Goal: Complete application form

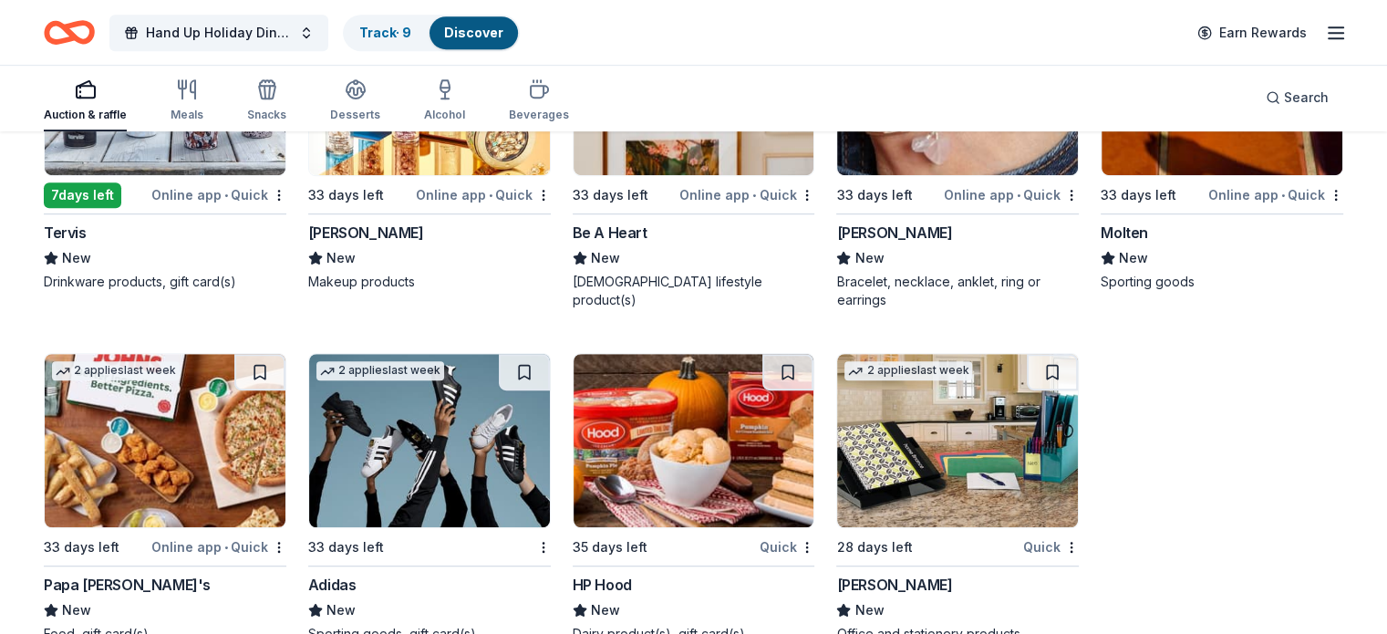
scroll to position [14973, 0]
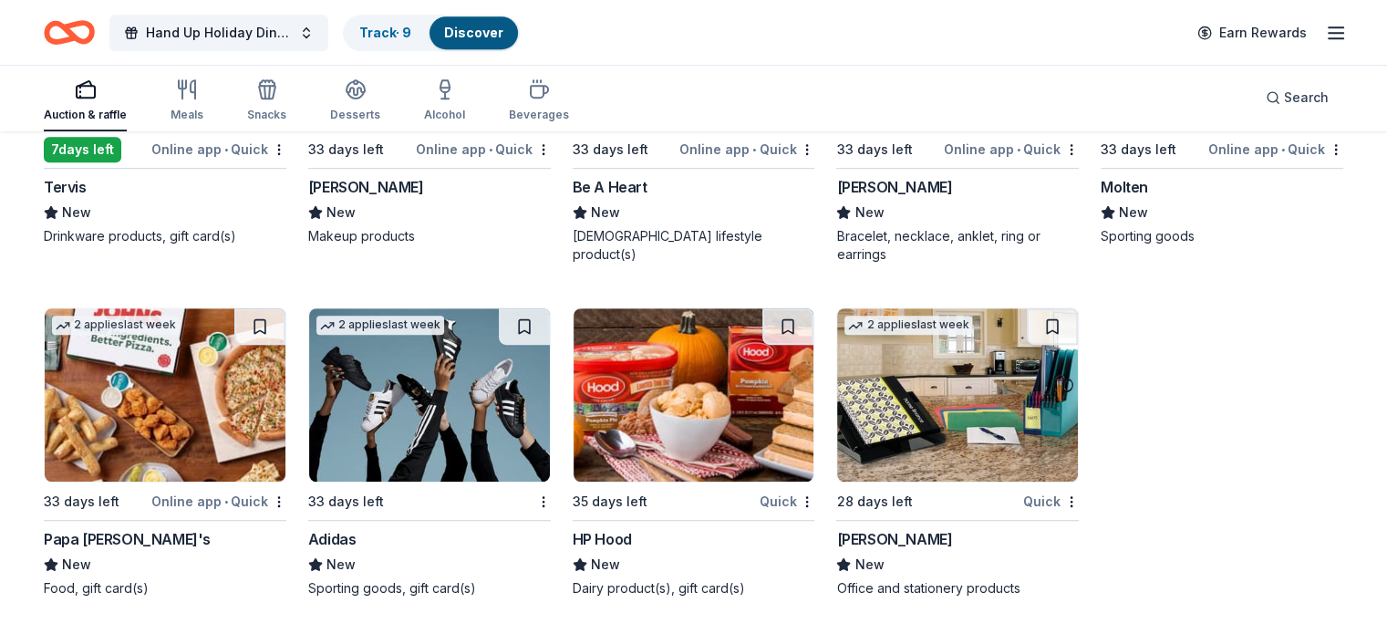
click at [901, 412] on img at bounding box center [957, 394] width 241 height 173
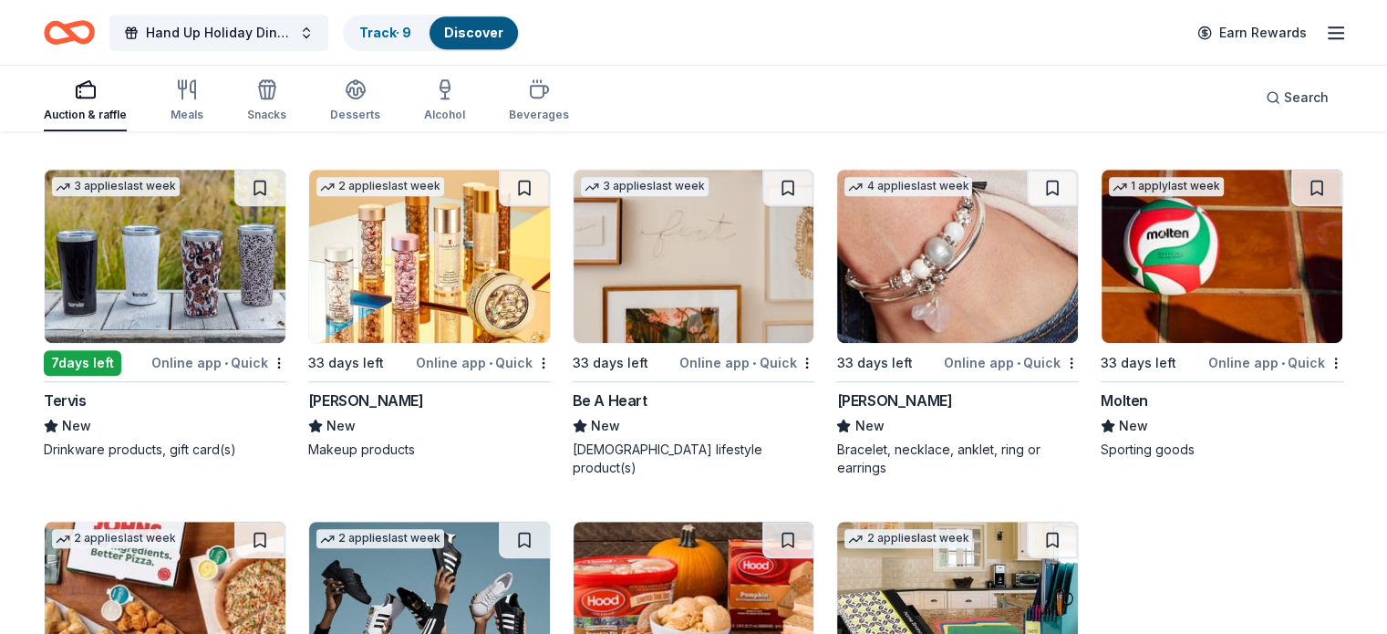
scroll to position [14769, 0]
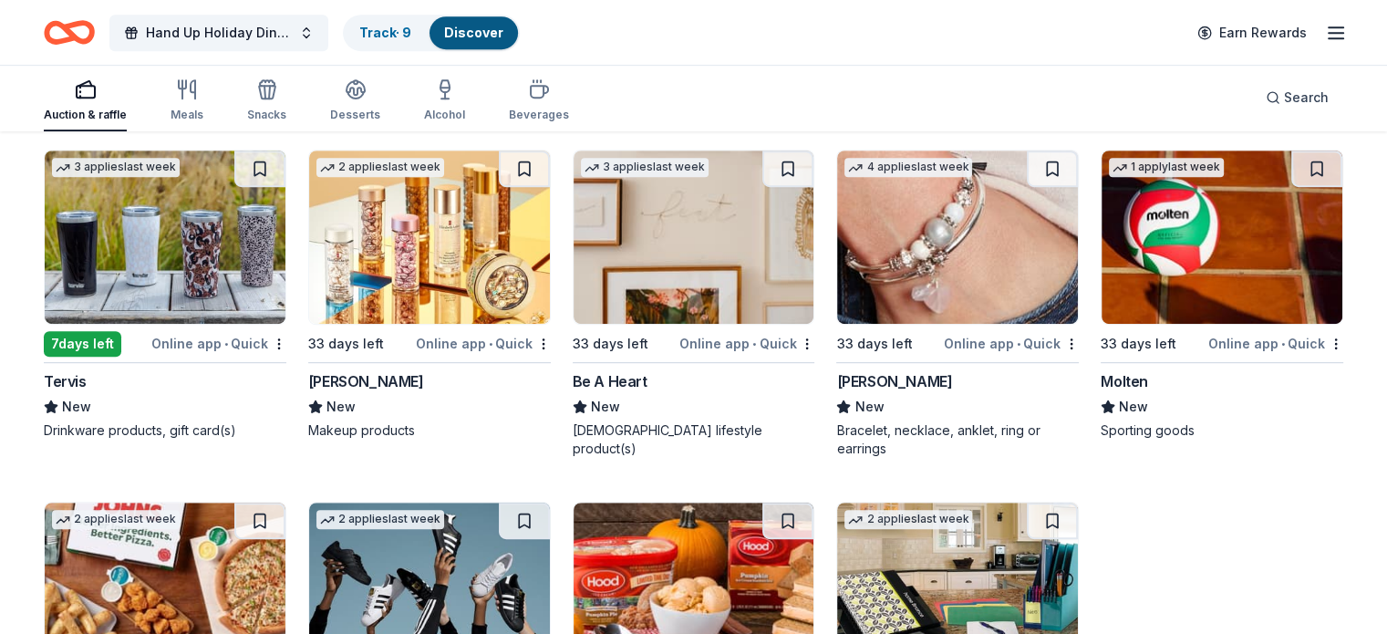
click at [699, 291] on img at bounding box center [694, 236] width 241 height 173
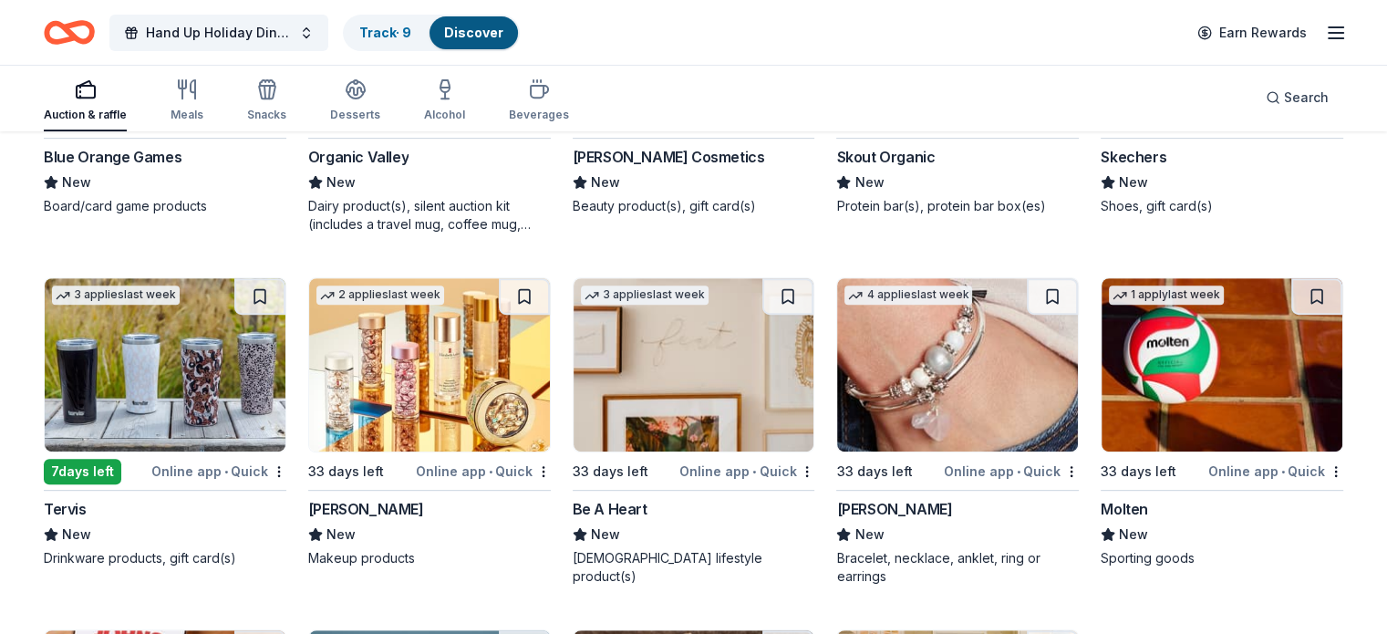
scroll to position [14642, 0]
click at [700, 391] on img at bounding box center [694, 364] width 241 height 173
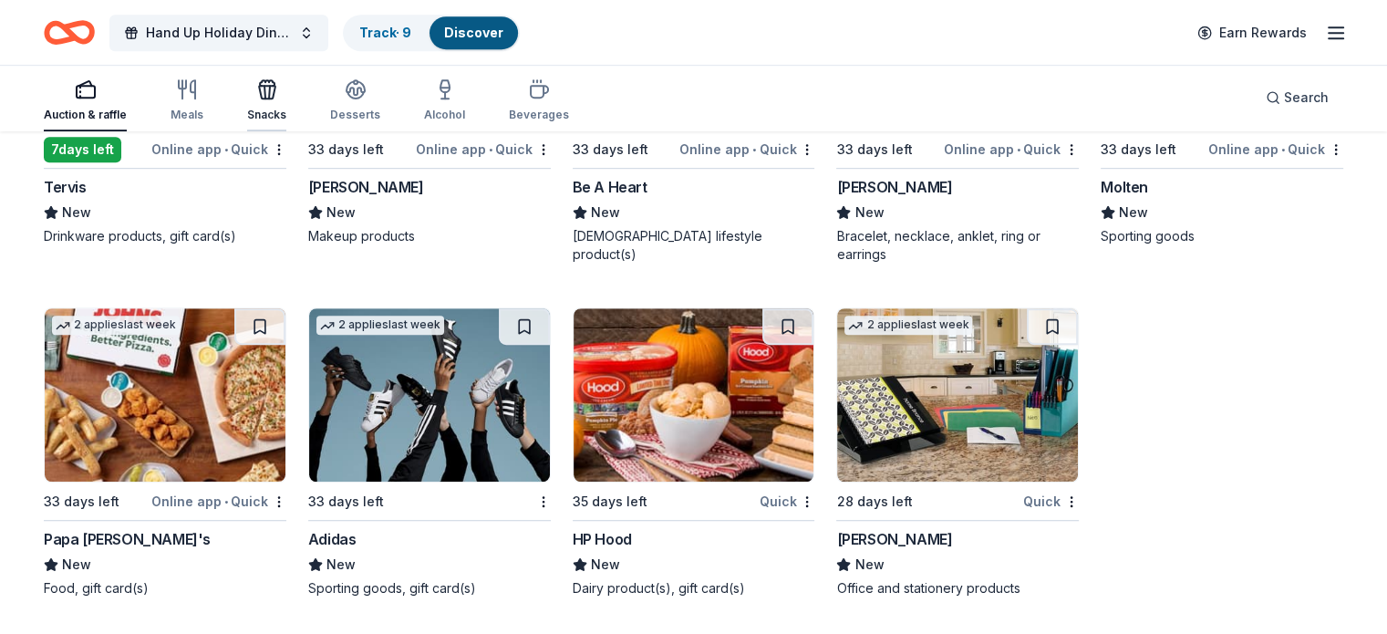
scroll to position [14973, 0]
click at [448, 409] on img at bounding box center [429, 394] width 241 height 173
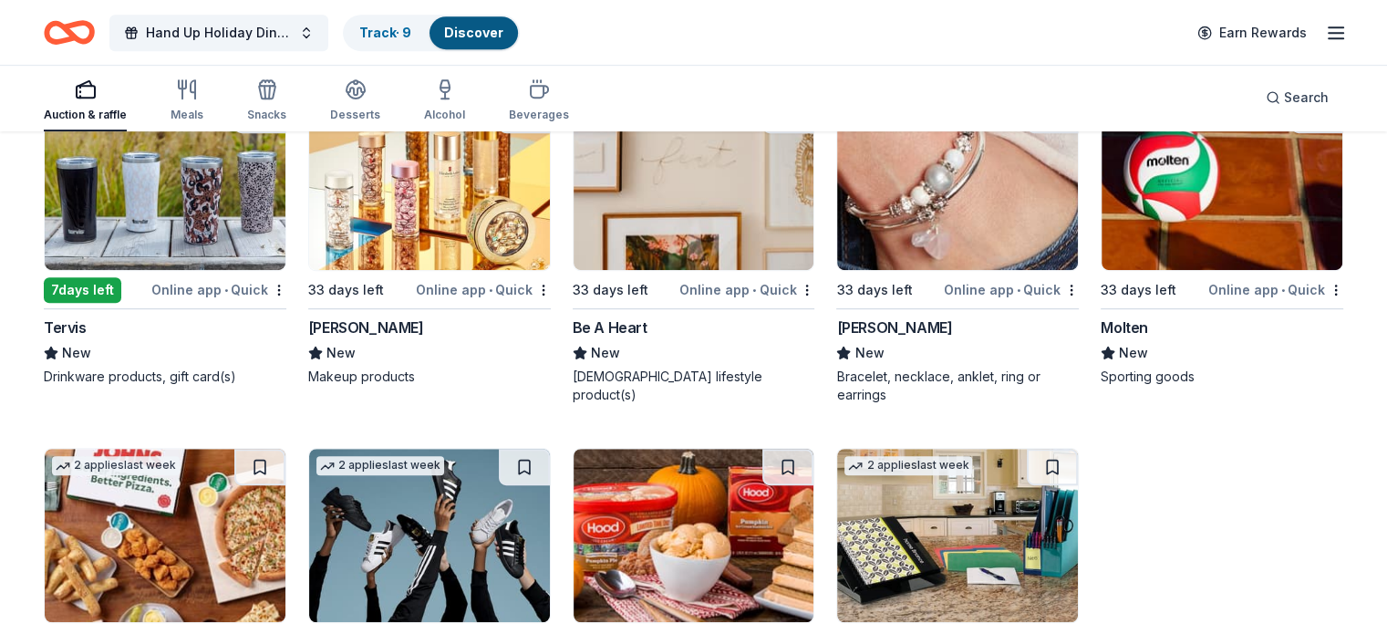
scroll to position [14824, 0]
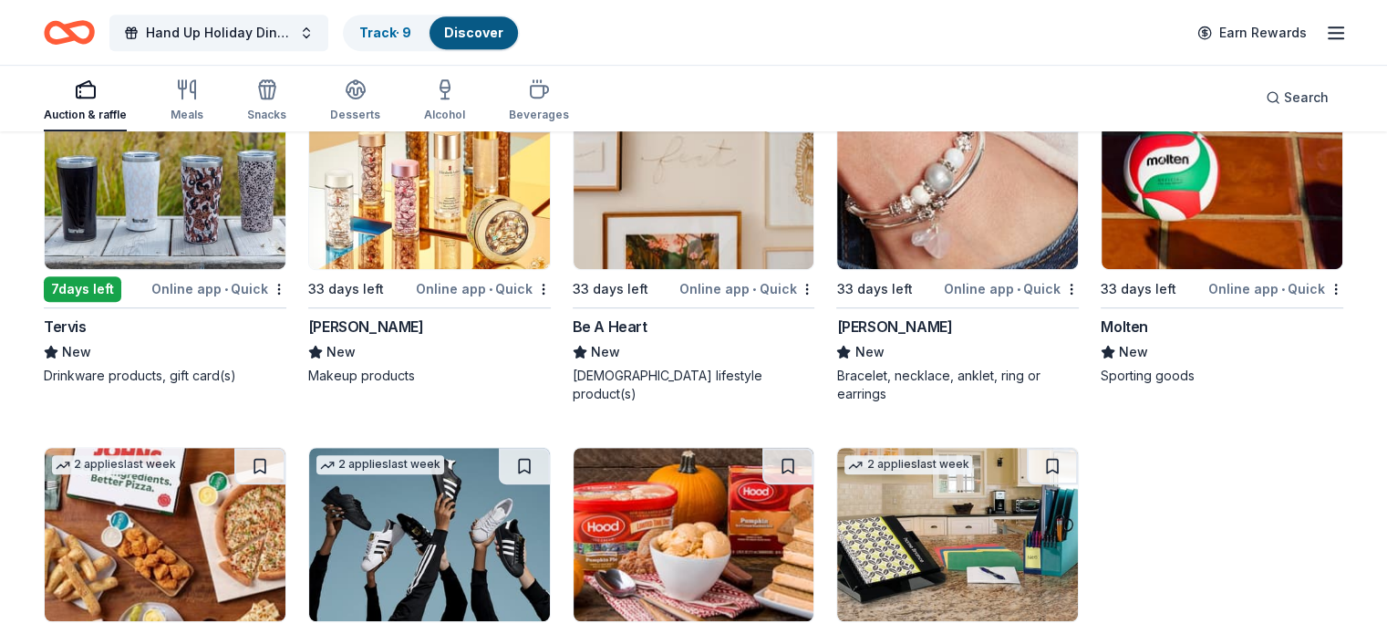
click at [1121, 336] on div "Molten" at bounding box center [1124, 327] width 47 height 22
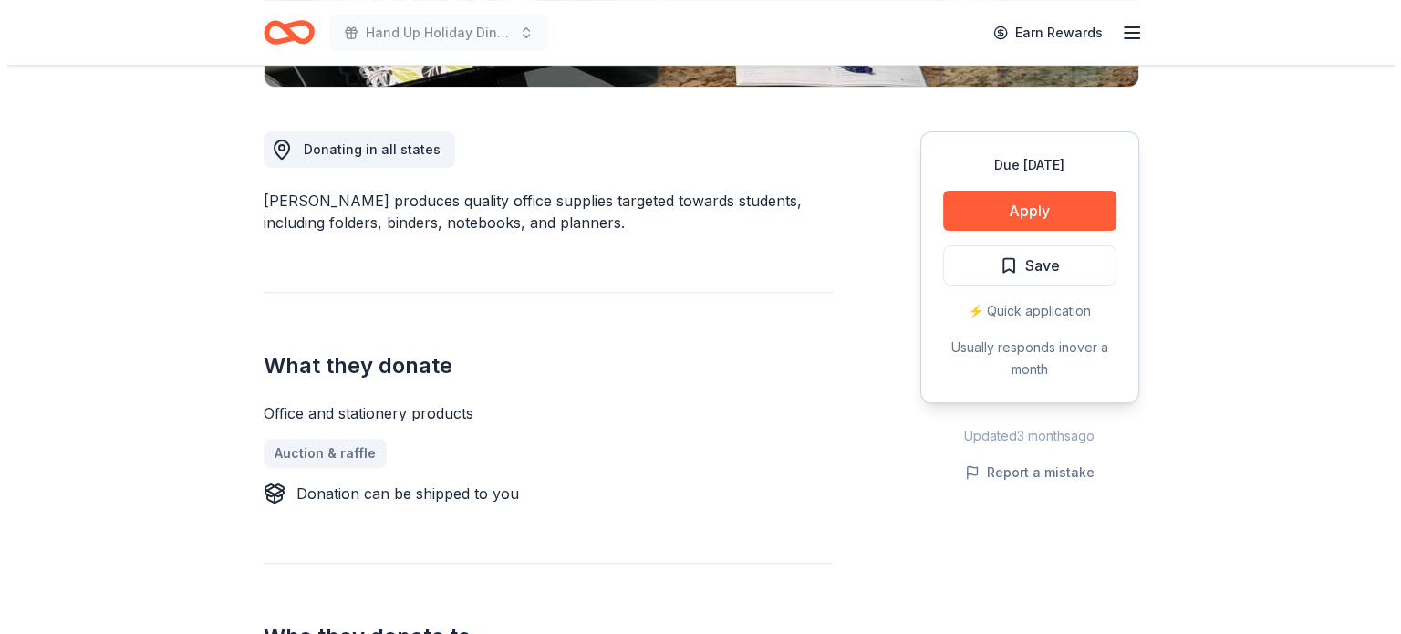
scroll to position [457, 0]
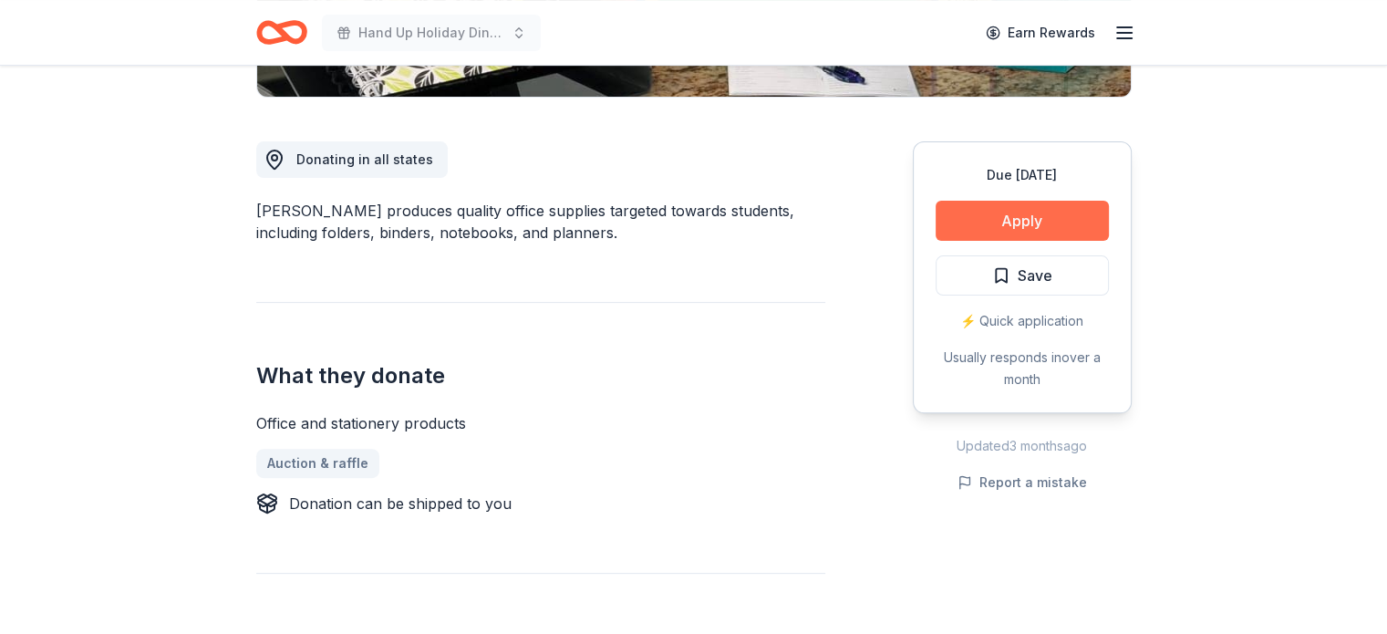
click at [1075, 225] on button "Apply" at bounding box center [1022, 221] width 173 height 40
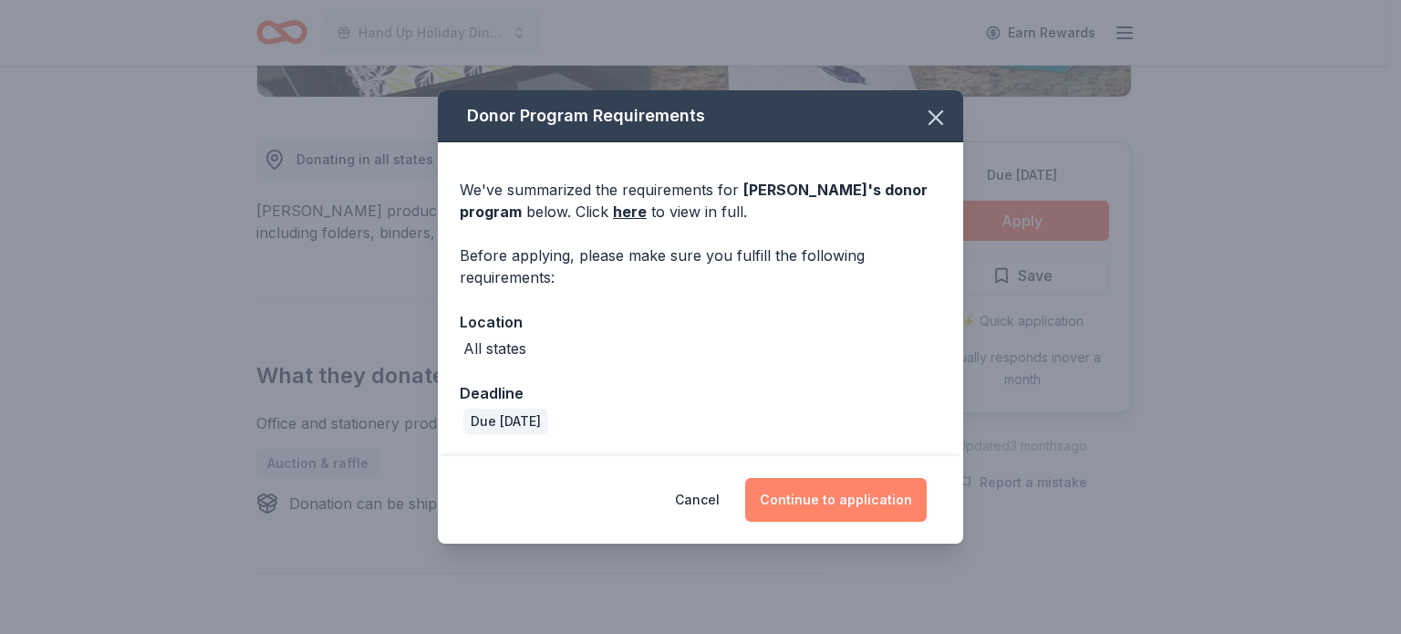
click at [826, 503] on button "Continue to application" at bounding box center [835, 500] width 181 height 44
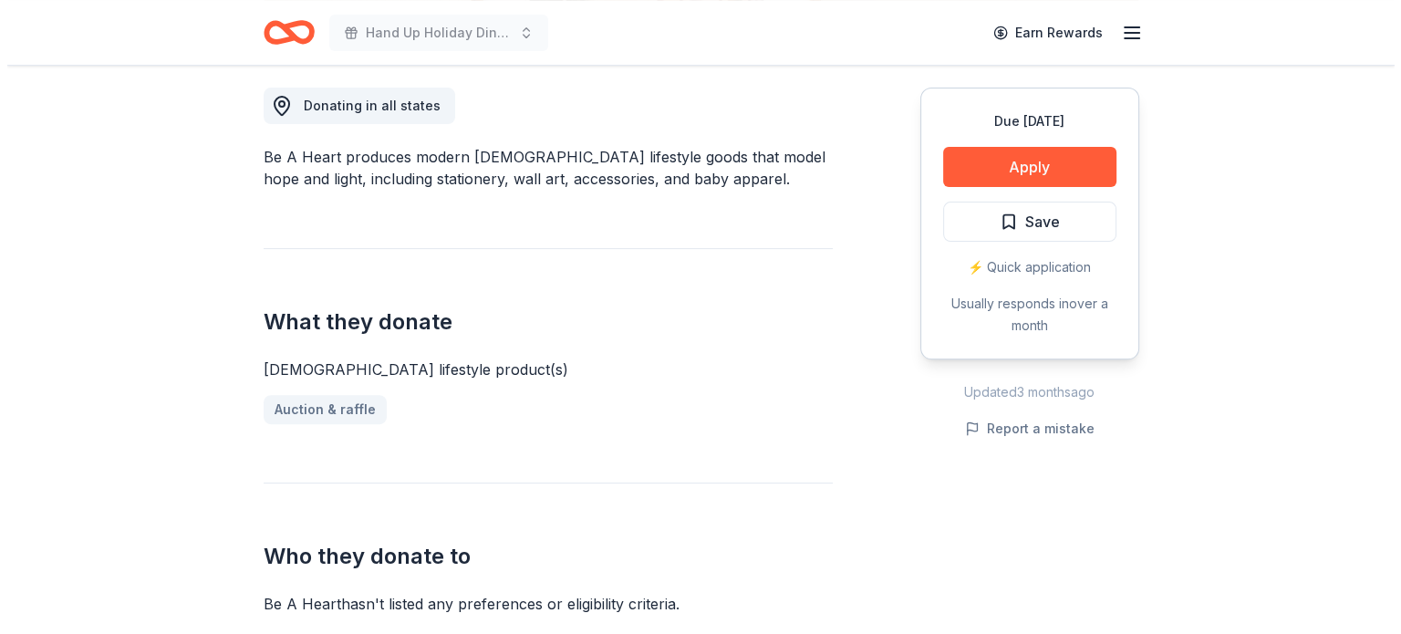
scroll to position [498, 0]
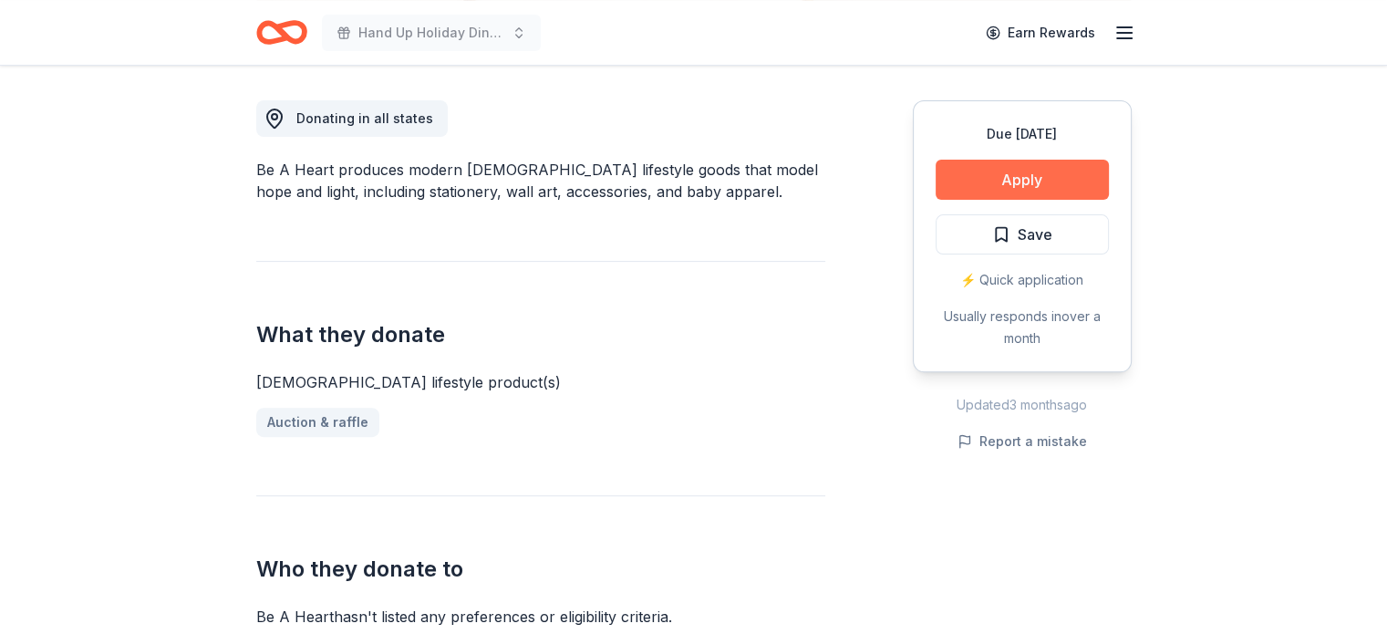
click at [1063, 178] on button "Apply" at bounding box center [1022, 180] width 173 height 40
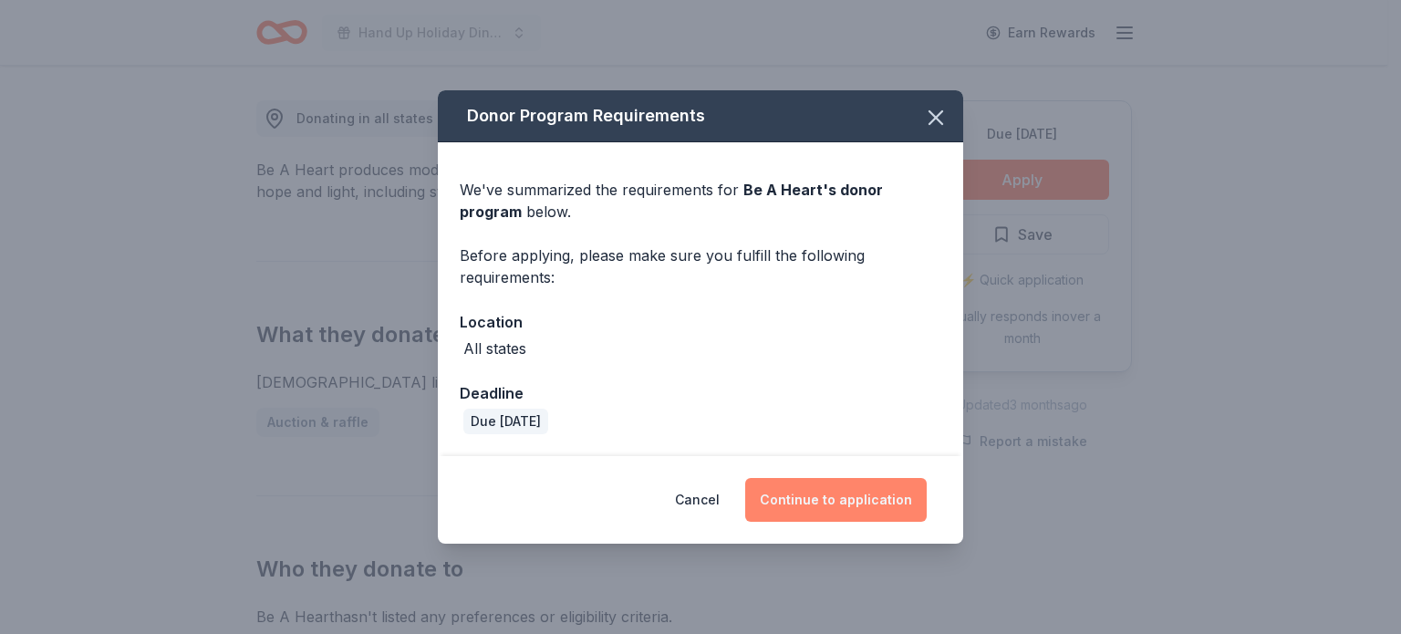
click at [835, 491] on button "Continue to application" at bounding box center [835, 500] width 181 height 44
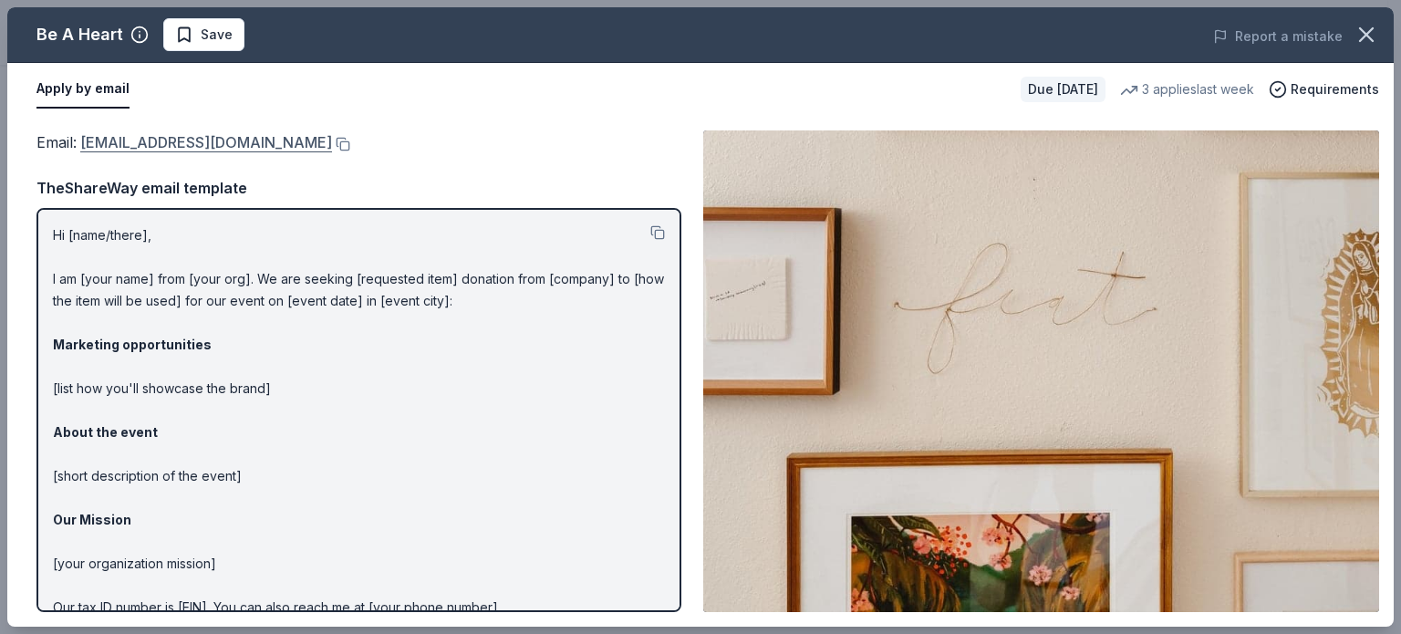
click at [166, 138] on link "hello@beaheart.com" at bounding box center [206, 142] width 252 height 24
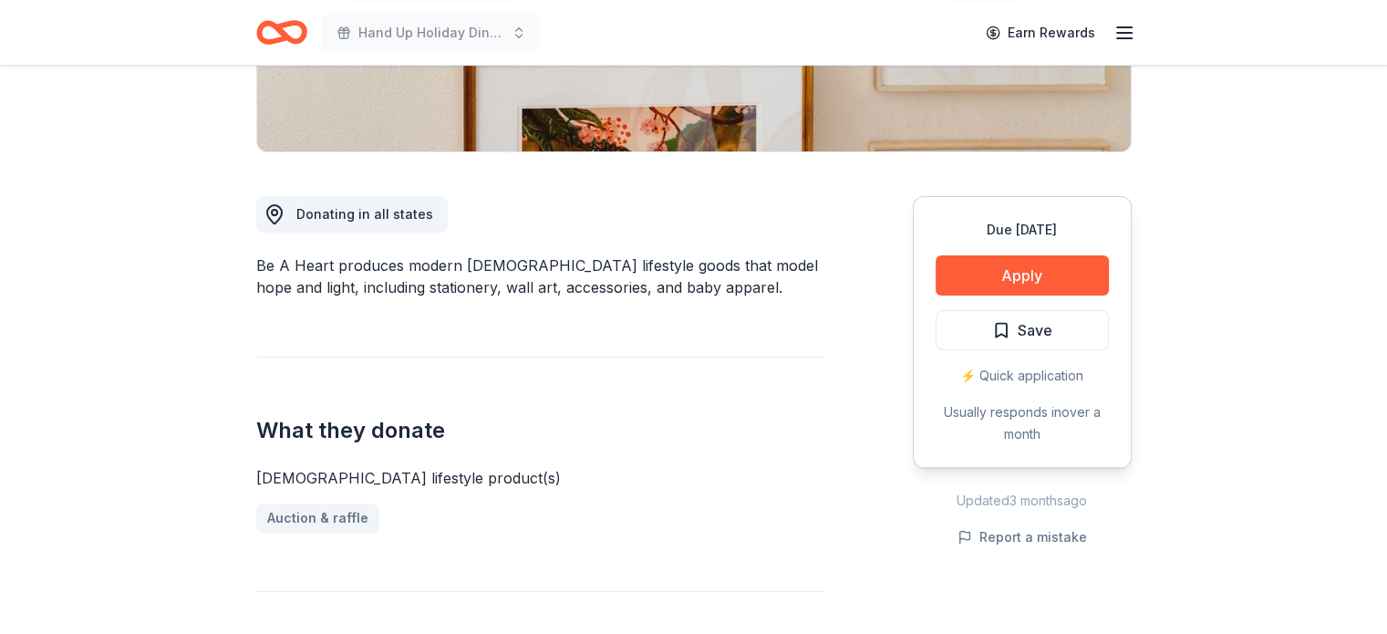
scroll to position [409, 0]
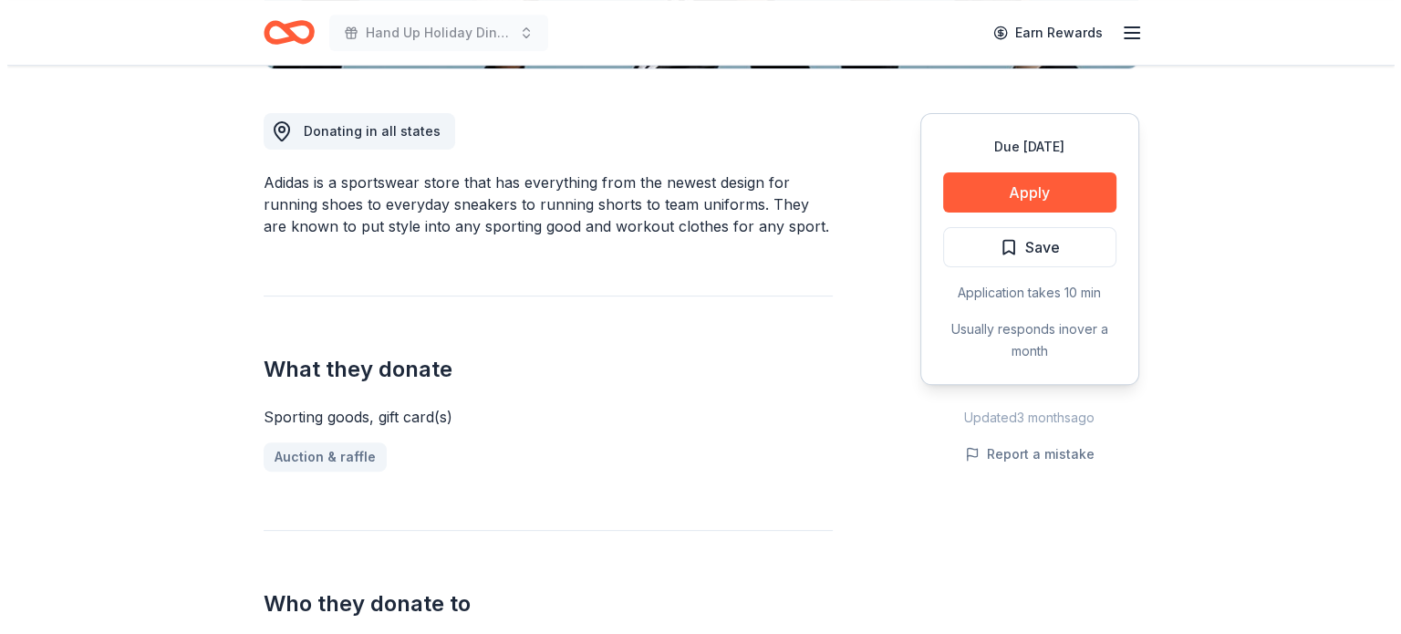
scroll to position [489, 0]
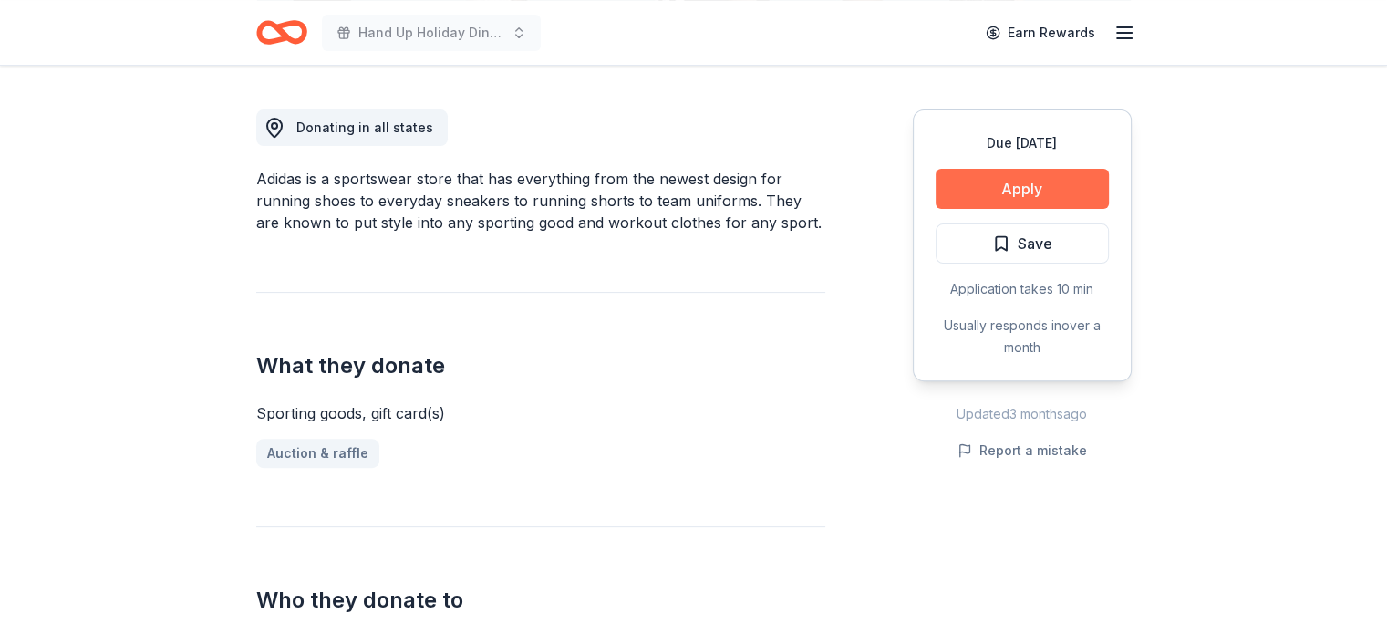
click at [1041, 183] on button "Apply" at bounding box center [1022, 189] width 173 height 40
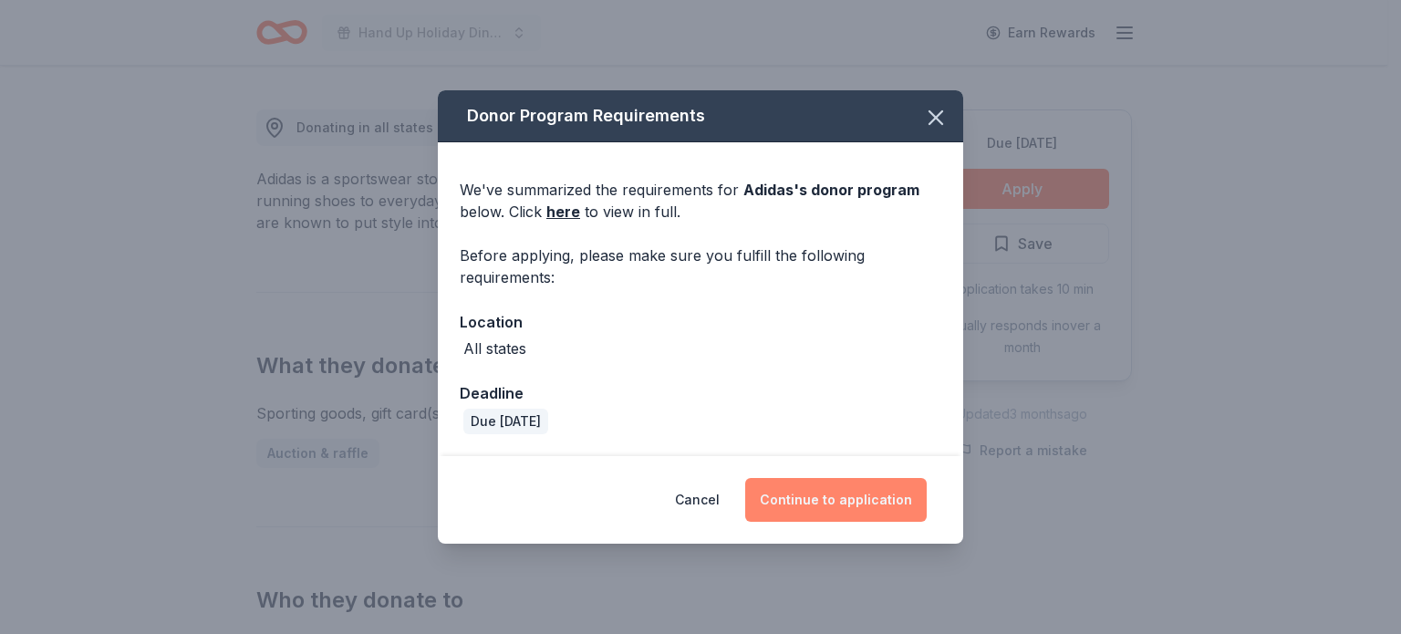
click at [824, 495] on button "Continue to application" at bounding box center [835, 500] width 181 height 44
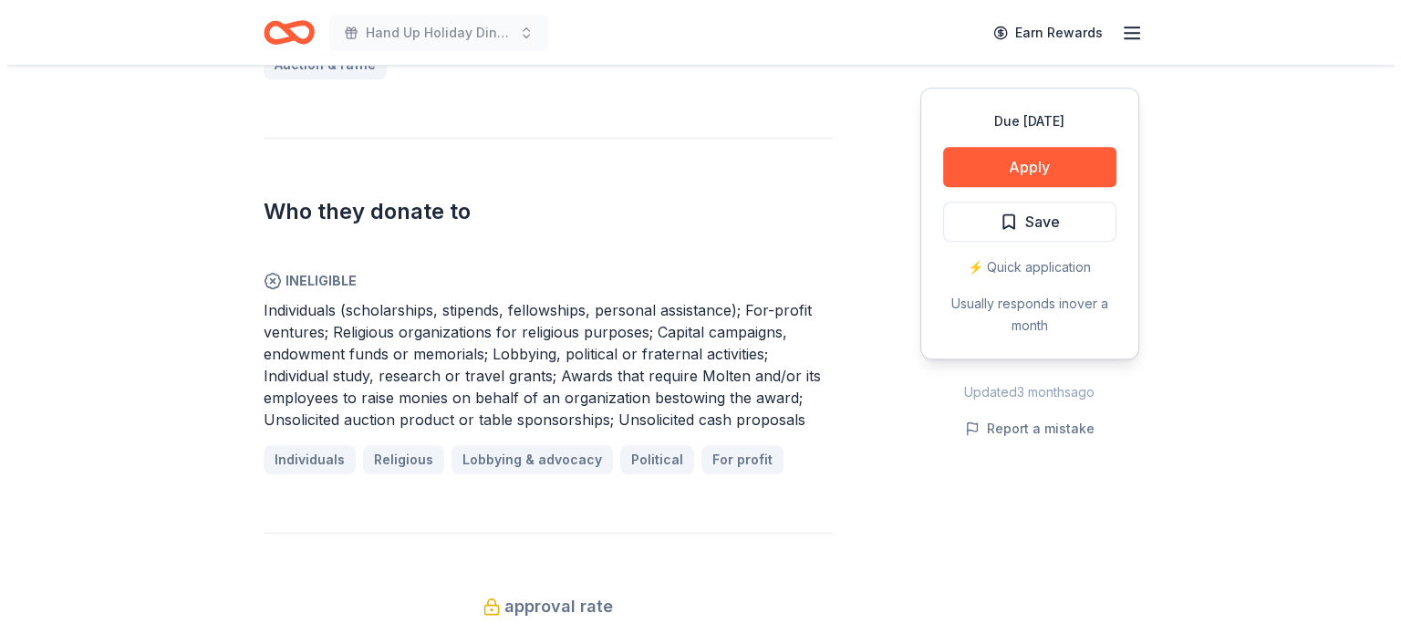
scroll to position [878, 0]
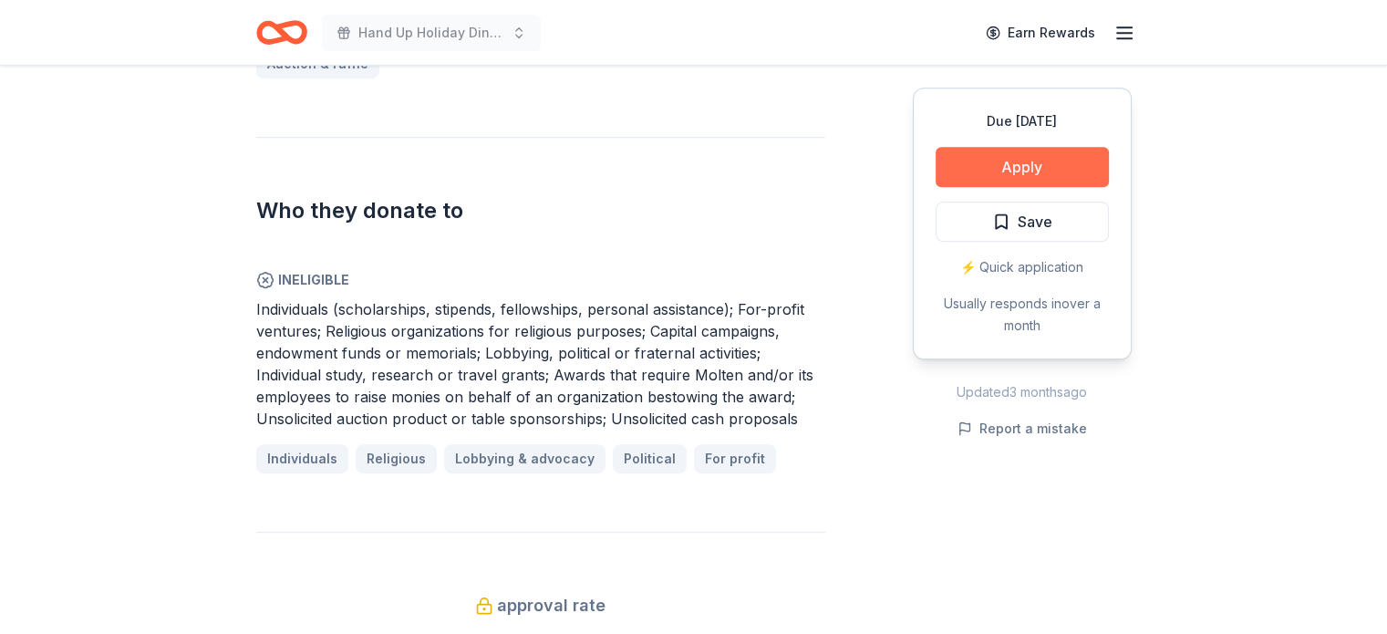
click at [1009, 164] on button "Apply" at bounding box center [1022, 167] width 173 height 40
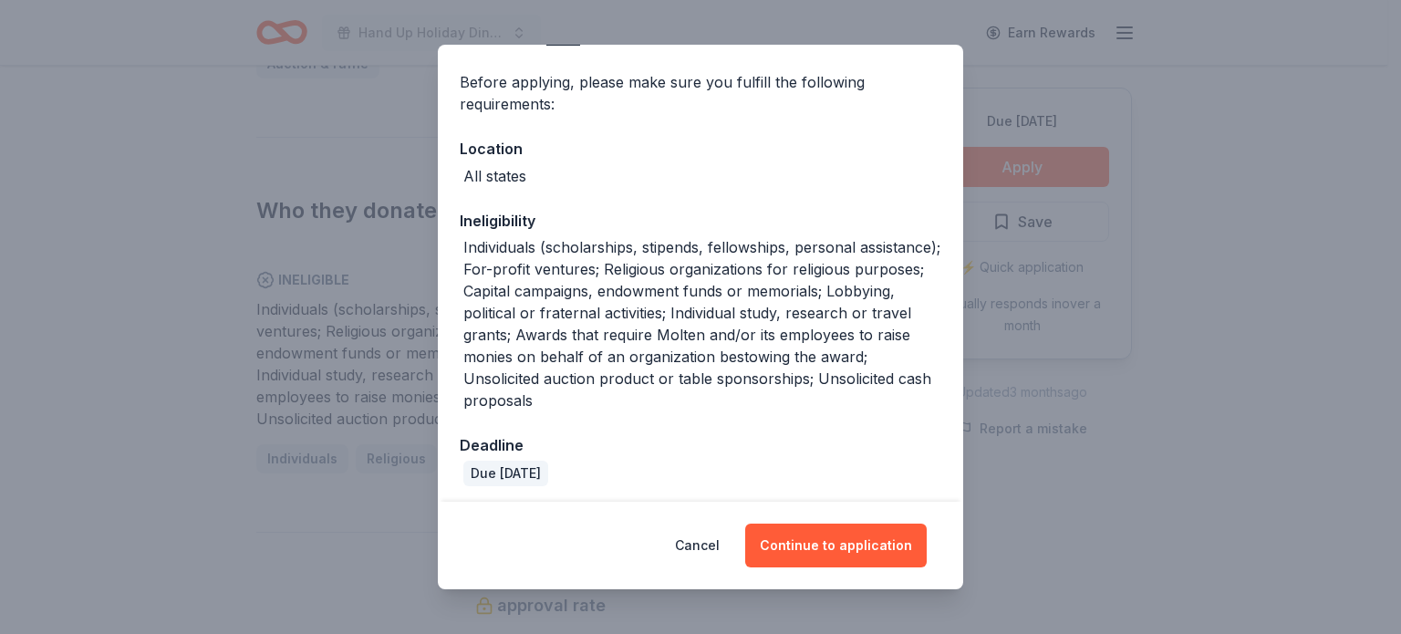
scroll to position [133, 0]
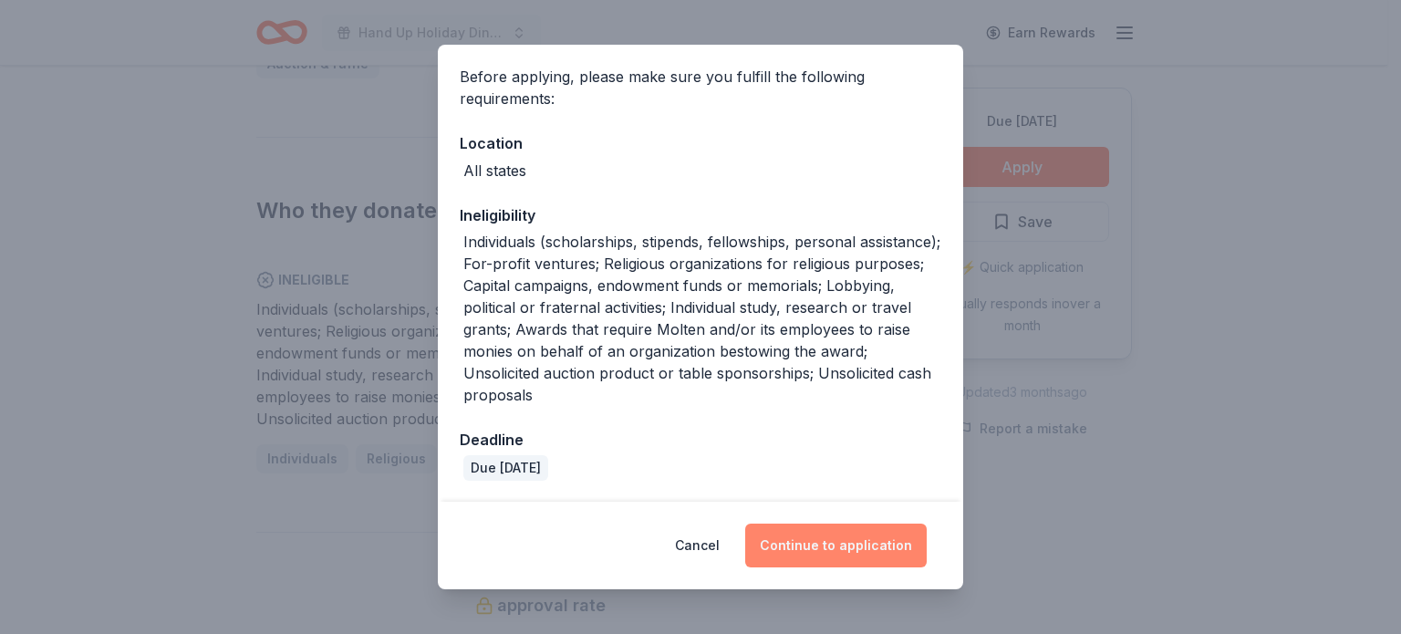
click at [831, 533] on button "Continue to application" at bounding box center [835, 545] width 181 height 44
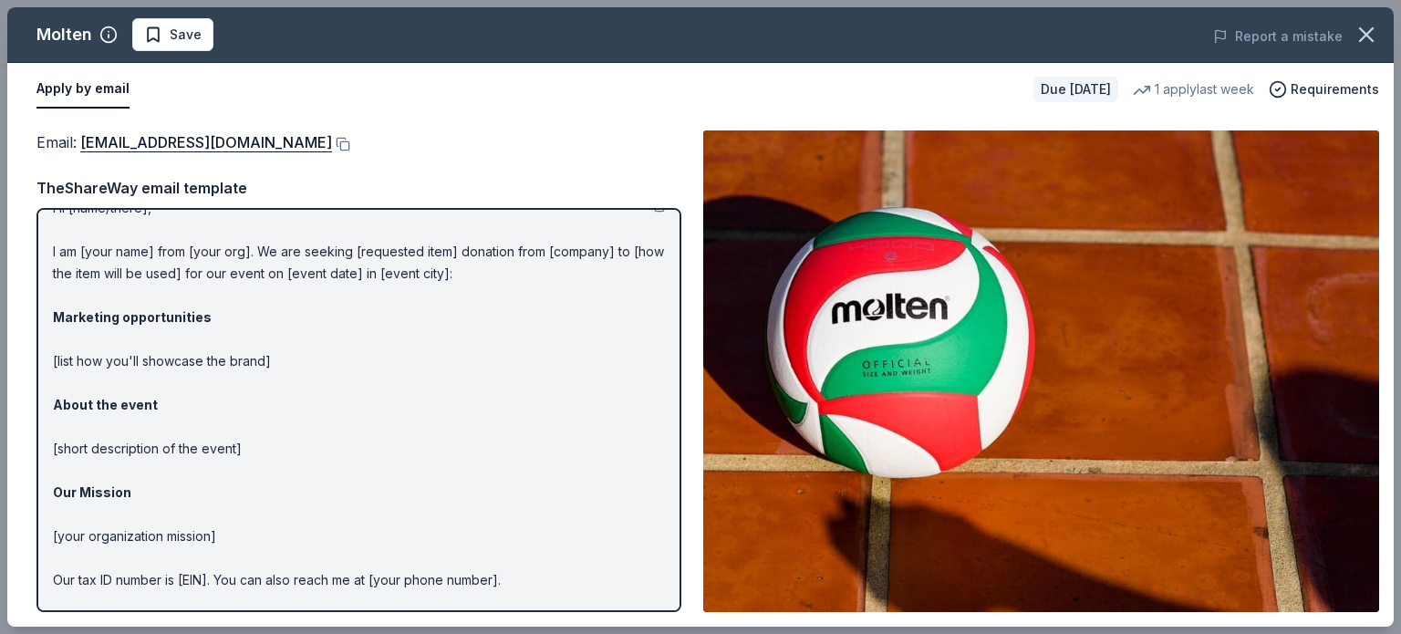
scroll to position [36, 0]
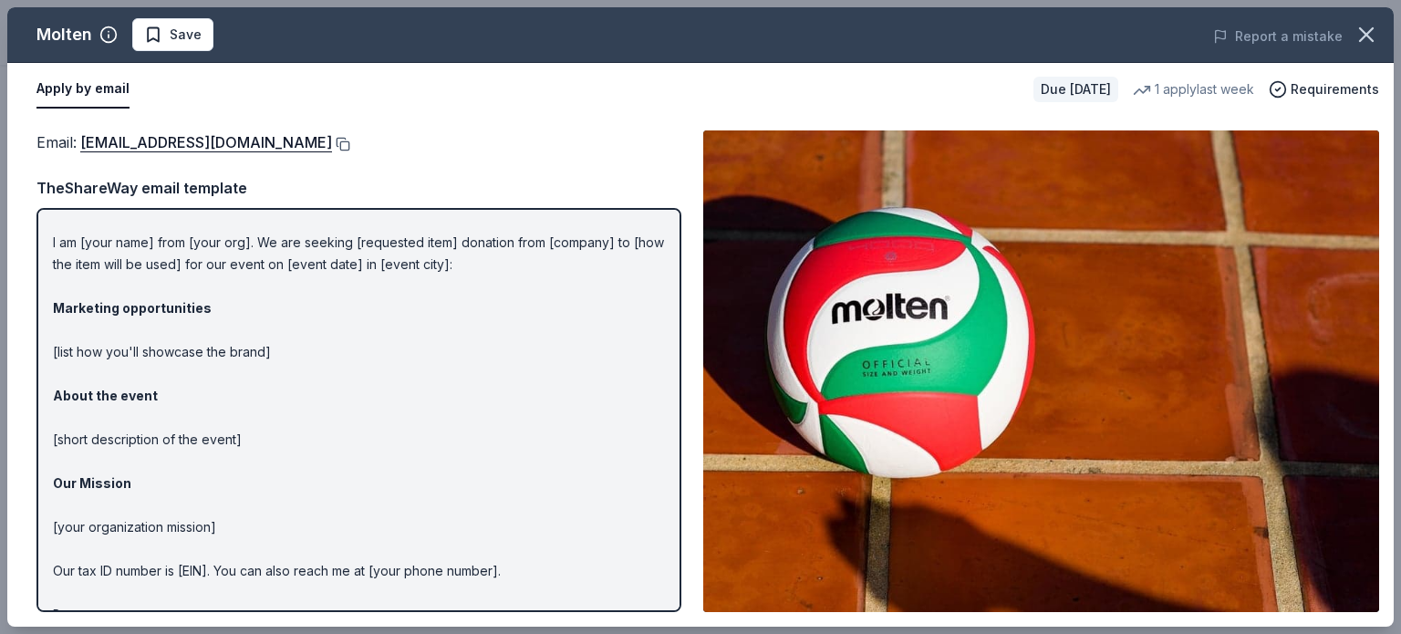
click at [332, 140] on button at bounding box center [341, 144] width 18 height 15
